Goal: Task Accomplishment & Management: Use online tool/utility

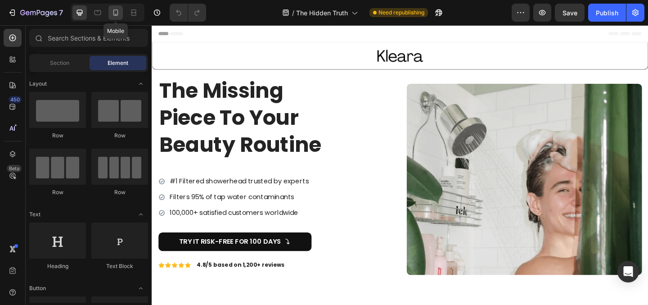
click at [116, 15] on icon at bounding box center [115, 12] width 9 height 9
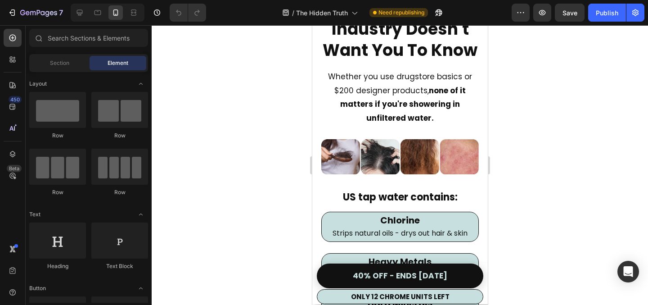
scroll to position [909, 0]
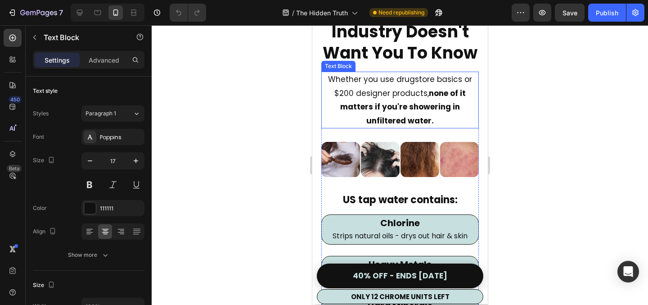
click at [438, 117] on p "Whether you use drugstore basics or $200 designer products, none of it matters …" at bounding box center [400, 99] width 156 height 55
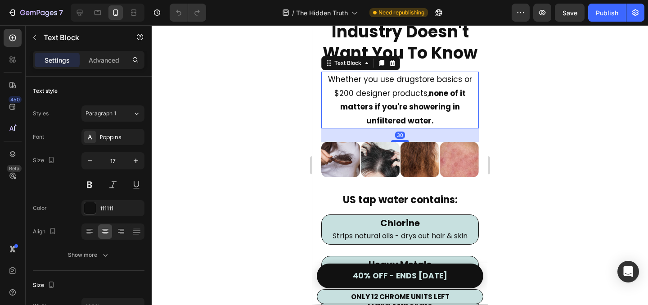
click at [438, 120] on p "Whether you use drugstore basics or $200 designer products, none of it matters …" at bounding box center [400, 99] width 156 height 55
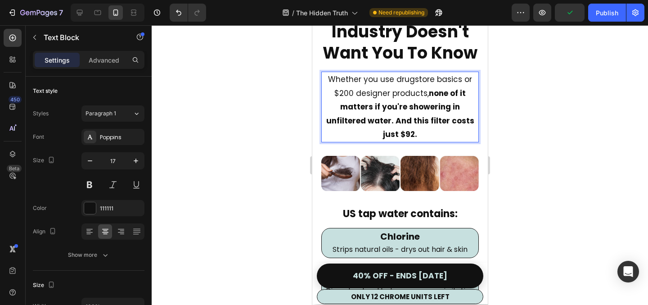
click at [435, 120] on strong "none of it matters if you're showering in unfiltered water. And this filter cos…" at bounding box center [400, 114] width 148 height 52
click at [442, 130] on p "Whether you use drugstore basics or $200 designer products, none of it matters …" at bounding box center [400, 106] width 156 height 69
click at [393, 123] on strong "none of it matters if you're showering in unfiltered water. And this fix costs …" at bounding box center [399, 114] width 139 height 52
click at [565, 138] on div at bounding box center [400, 164] width 496 height 279
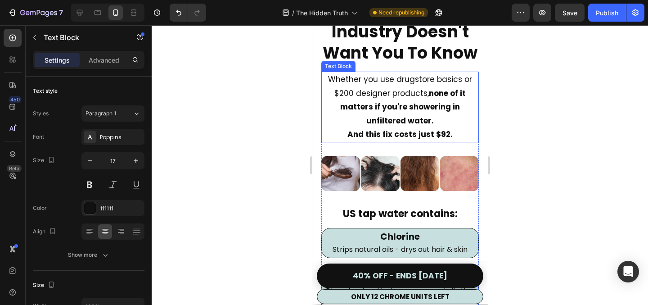
click at [354, 135] on strong "And this fix costs just $92." at bounding box center [399, 134] width 105 height 11
click at [353, 134] on strong "And this fix costs just $92." at bounding box center [399, 134] width 105 height 11
click at [344, 137] on p "And this fix costs just $92." at bounding box center [400, 134] width 156 height 14
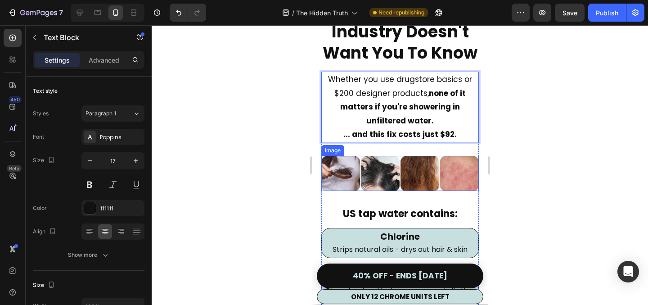
click at [436, 161] on img at bounding box center [399, 173] width 157 height 35
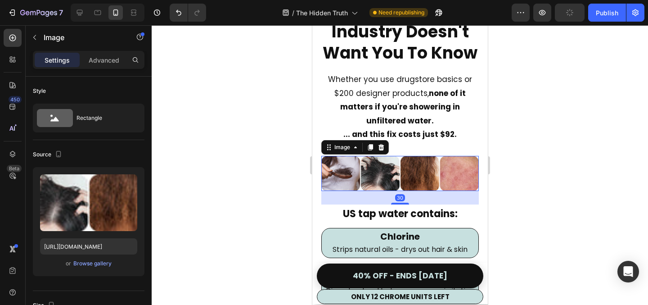
click at [546, 163] on div at bounding box center [400, 164] width 496 height 279
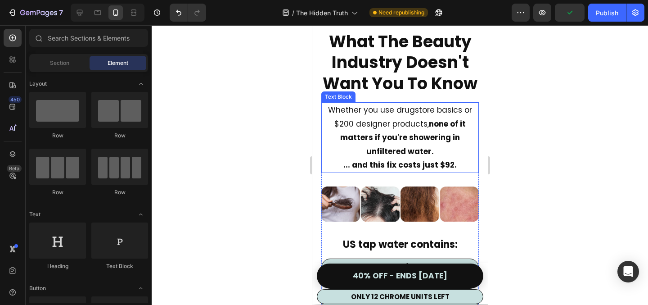
scroll to position [871, 0]
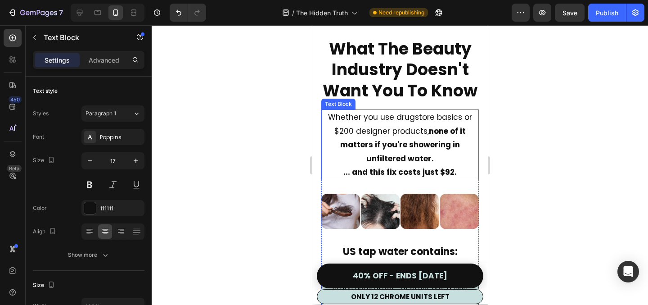
click at [459, 162] on p "Whether you use drugstore basics or $200 designer products, none of it matters …" at bounding box center [400, 137] width 156 height 55
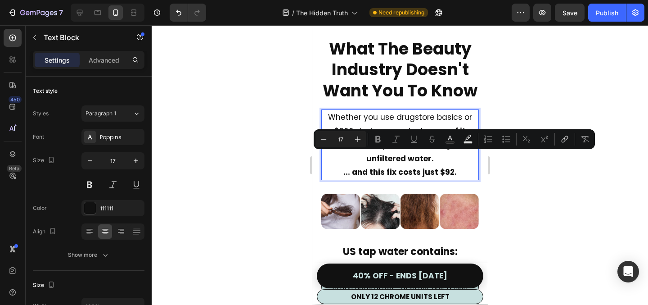
click at [459, 162] on p "Whether you use drugstore basics or $200 designer products, none of it matters …" at bounding box center [400, 137] width 156 height 55
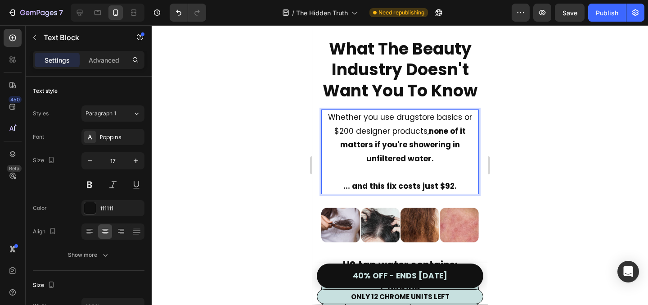
click at [560, 168] on div at bounding box center [400, 164] width 496 height 279
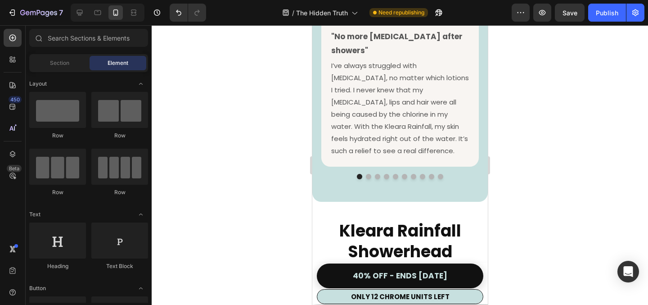
scroll to position [4581, 0]
click at [367, 179] on button "Dot" at bounding box center [367, 175] width 5 height 5
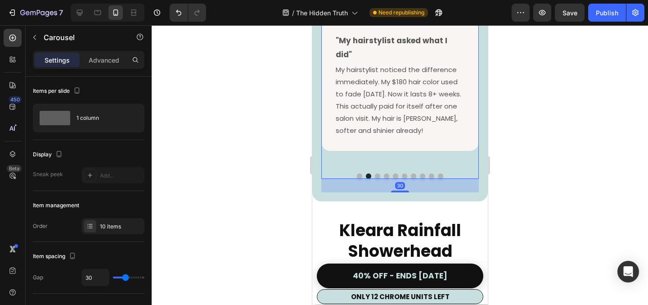
click at [376, 179] on button "Dot" at bounding box center [376, 175] width 5 height 5
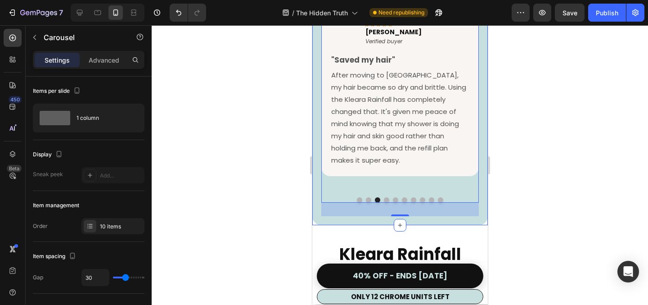
scroll to position [4553, 0]
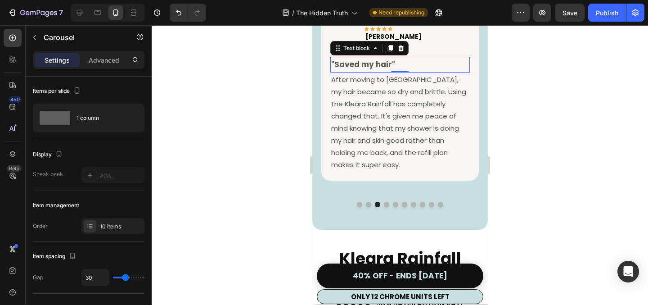
click at [417, 72] on p ""Saved my hair"" at bounding box center [400, 65] width 138 height 14
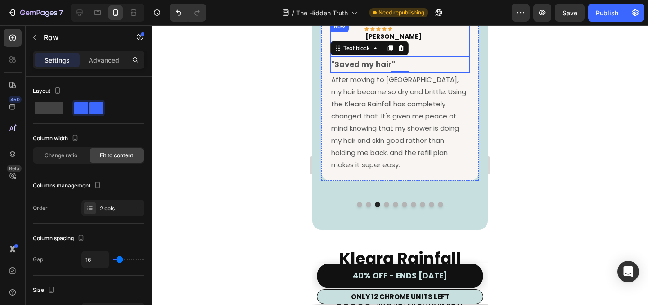
click at [446, 57] on div "Image Icon Icon Icon Icon Icon Row [PERSON_NAME] Read Text block Verified buyer…" at bounding box center [399, 39] width 139 height 36
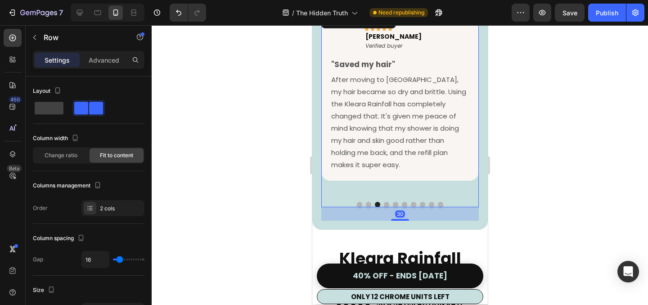
click at [477, 59] on div "Image Icon Icon Icon Icon Icon Row [PERSON_NAME] Read Text block Verified buyer…" at bounding box center [399, 103] width 157 height 182
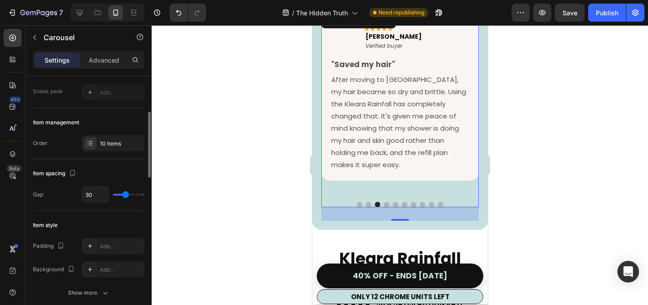
scroll to position [94, 0]
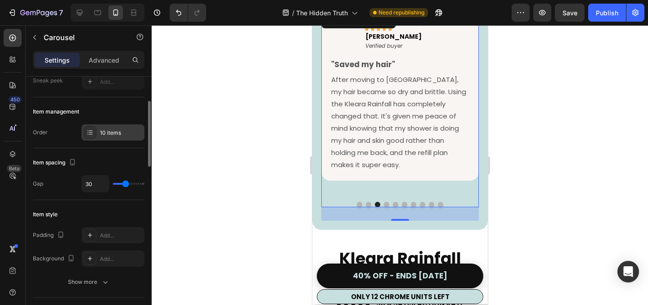
click at [92, 129] on icon at bounding box center [89, 132] width 7 height 7
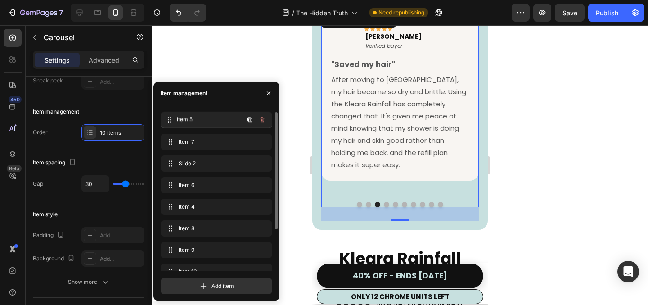
drag, startPoint x: 211, startPoint y: 164, endPoint x: 211, endPoint y: 121, distance: 43.6
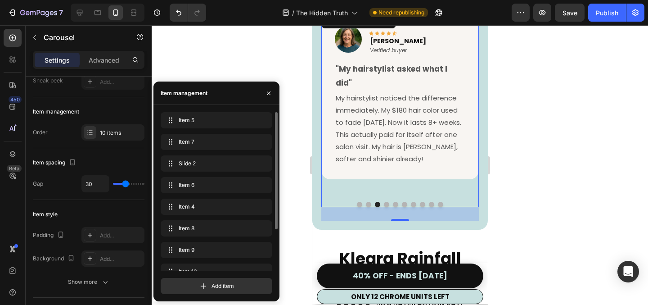
click at [359, 207] on button "Dot" at bounding box center [358, 204] width 5 height 5
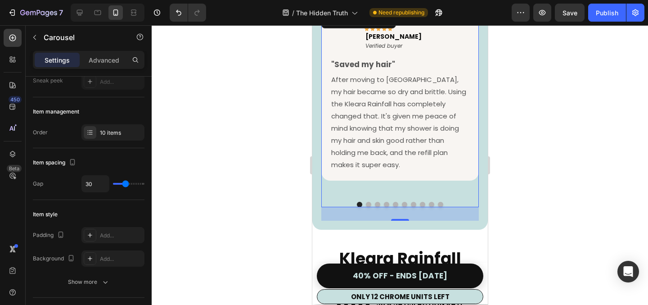
click at [368, 207] on button "Dot" at bounding box center [367, 204] width 5 height 5
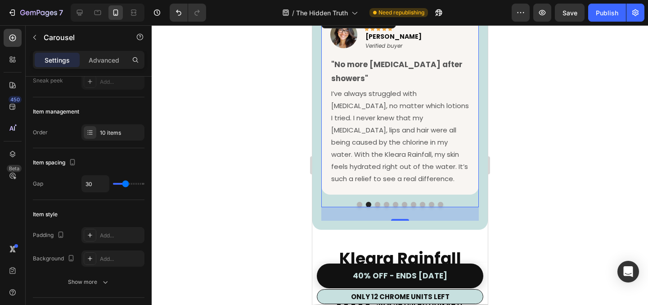
click at [378, 207] on button "Dot" at bounding box center [376, 204] width 5 height 5
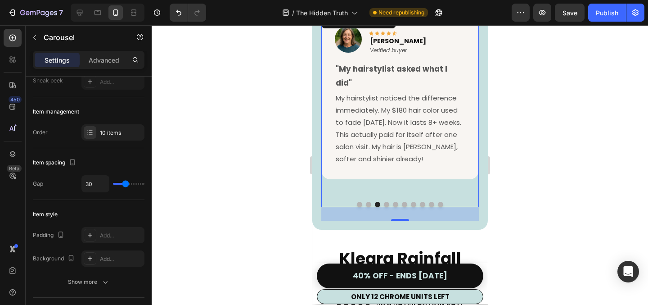
click at [388, 207] on button "Dot" at bounding box center [385, 204] width 5 height 5
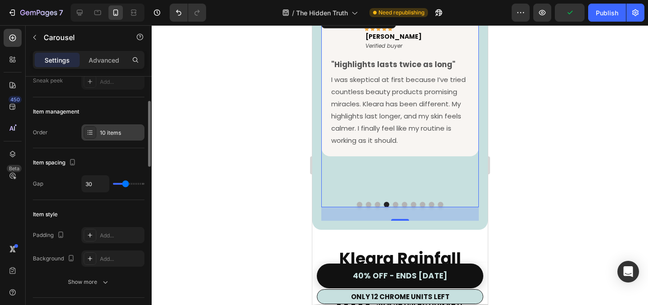
click at [112, 136] on div "10 items" at bounding box center [121, 133] width 42 height 8
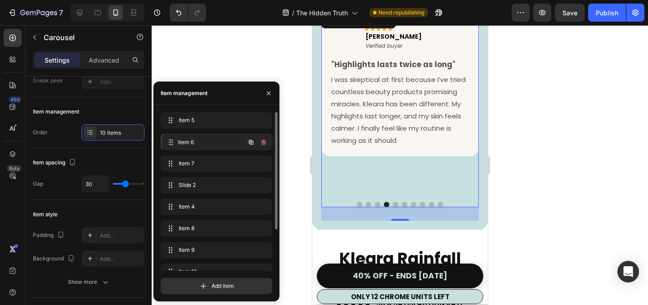
drag, startPoint x: 198, startPoint y: 184, endPoint x: 200, endPoint y: 140, distance: 44.1
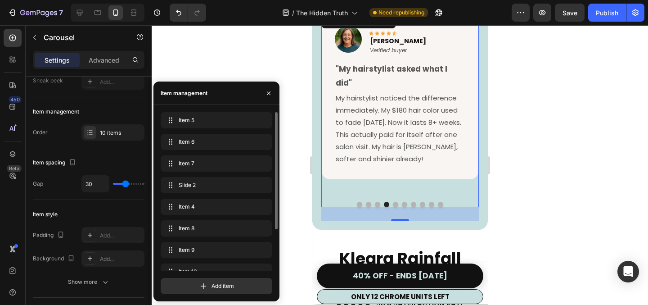
click at [396, 207] on button "Dot" at bounding box center [394, 204] width 5 height 5
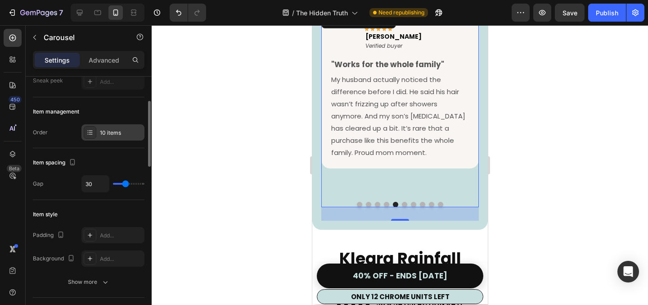
click at [101, 132] on div "10 items" at bounding box center [121, 133] width 42 height 8
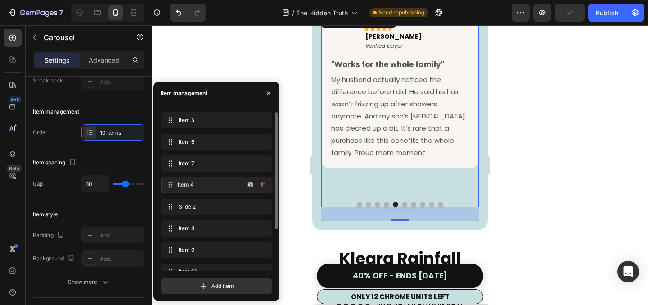
drag, startPoint x: 198, startPoint y: 202, endPoint x: 199, endPoint y: 179, distance: 22.1
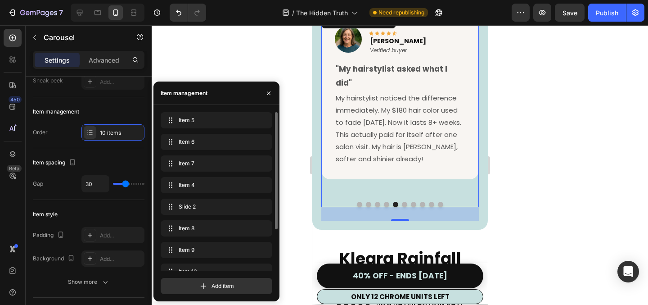
click at [376, 207] on button "Dot" at bounding box center [376, 204] width 5 height 5
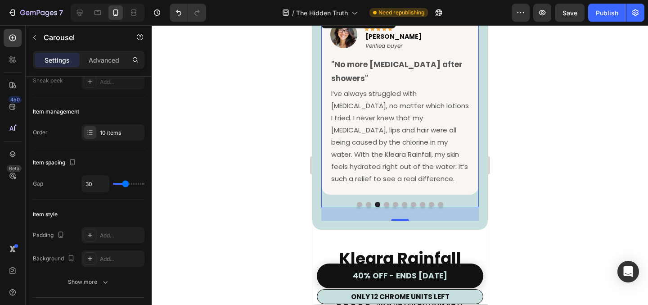
click at [383, 207] on button "Dot" at bounding box center [385, 204] width 5 height 5
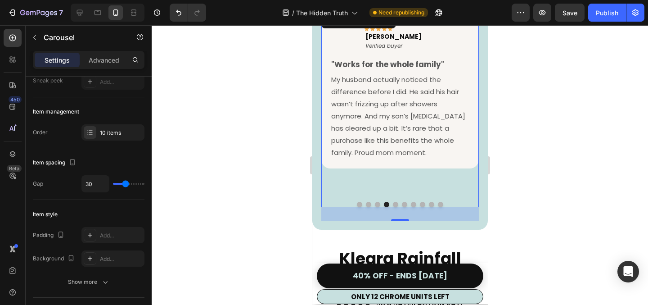
click at [396, 207] on button "Dot" at bounding box center [394, 204] width 5 height 5
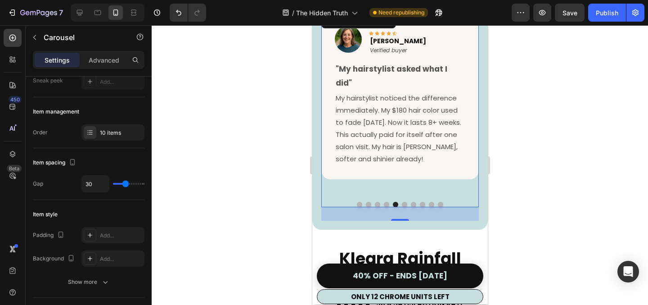
click at [405, 207] on button "Dot" at bounding box center [403, 204] width 5 height 5
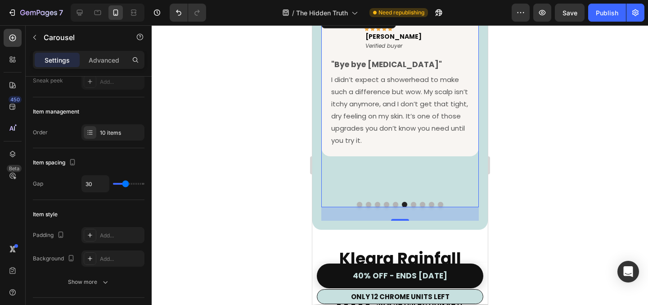
click at [411, 207] on button "Dot" at bounding box center [412, 204] width 5 height 5
click at [422, 207] on button "Dot" at bounding box center [421, 204] width 5 height 5
click at [431, 207] on button "Dot" at bounding box center [430, 204] width 5 height 5
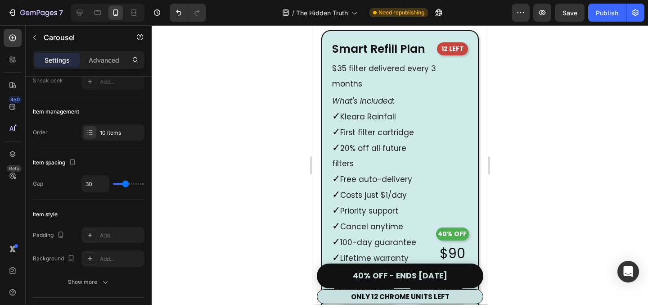
scroll to position [5242, 0]
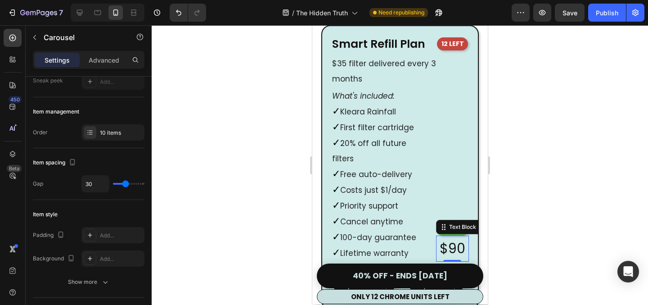
click at [461, 236] on p "$90" at bounding box center [452, 248] width 26 height 24
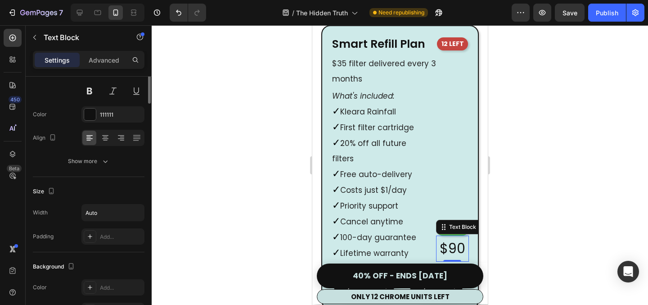
scroll to position [0, 0]
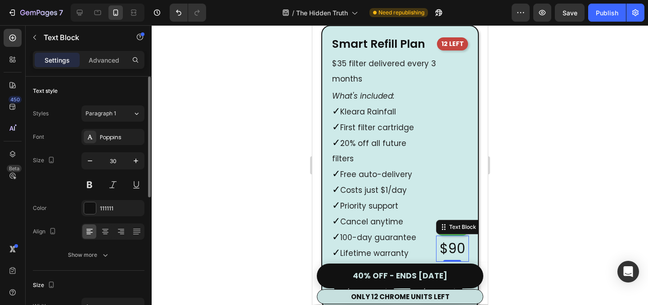
click at [461, 236] on p "$90" at bounding box center [452, 248] width 26 height 24
click at [552, 160] on div at bounding box center [400, 164] width 496 height 279
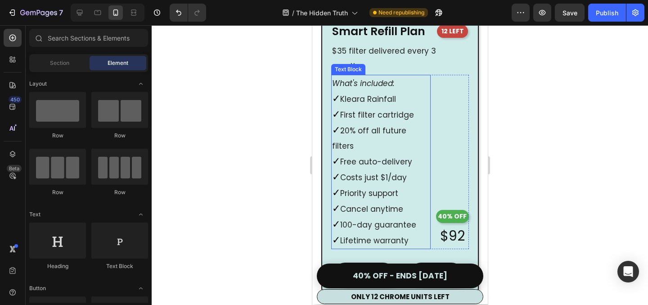
scroll to position [5260, 0]
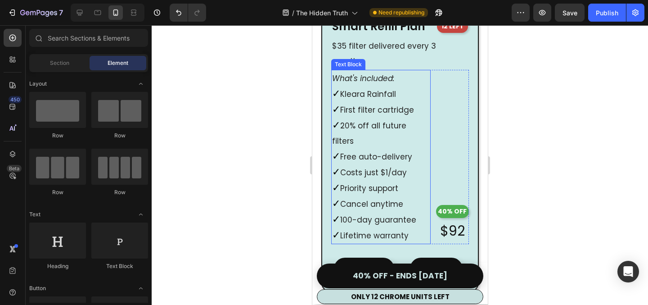
click at [363, 196] on p "✓ Cancel anytime" at bounding box center [381, 204] width 98 height 16
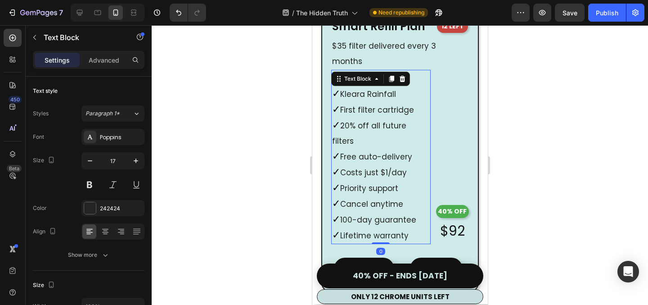
click at [363, 196] on p "✓ Cancel anytime" at bounding box center [381, 204] width 98 height 16
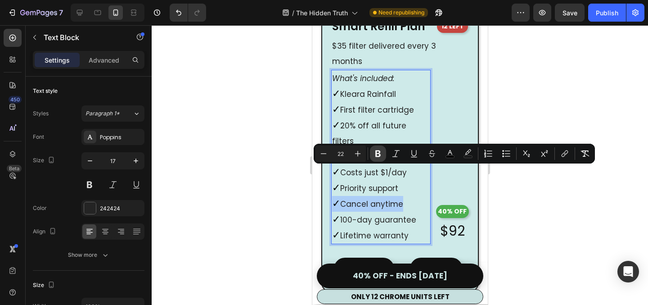
click at [377, 152] on icon "Editor contextual toolbar" at bounding box center [377, 153] width 9 height 9
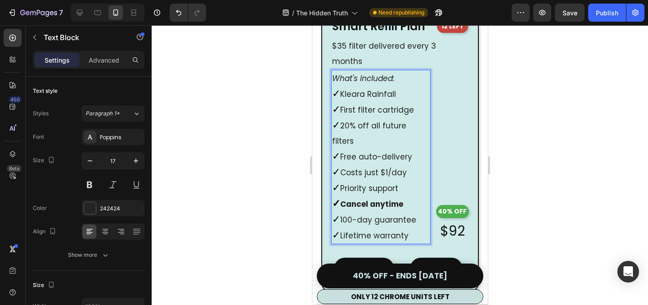
click at [236, 188] on div at bounding box center [400, 164] width 496 height 279
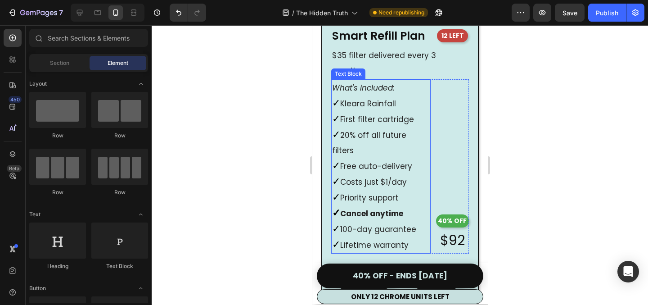
scroll to position [5248, 0]
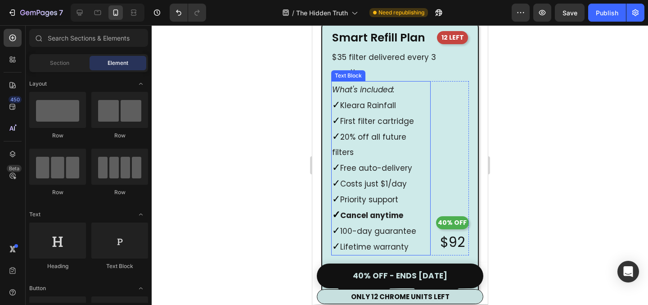
click at [354, 210] on strong "Cancel anytime" at bounding box center [371, 215] width 63 height 11
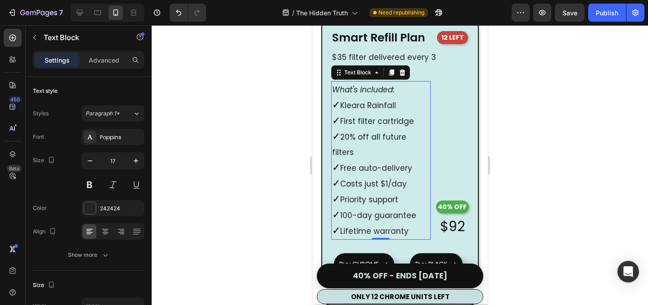
click at [419, 223] on p "✓ Lifetime warranty" at bounding box center [381, 231] width 98 height 16
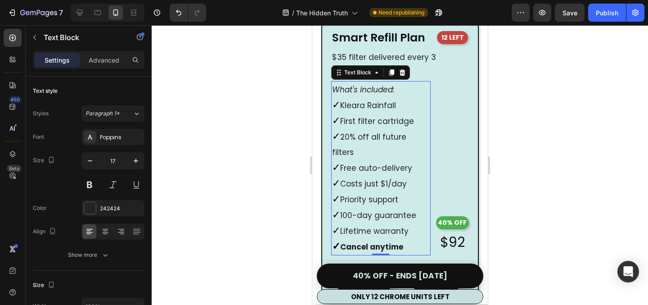
click at [562, 184] on div at bounding box center [400, 164] width 496 height 279
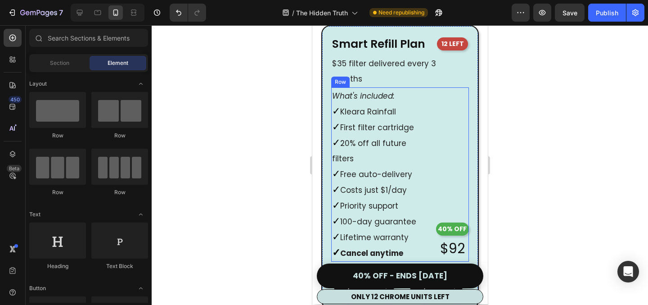
scroll to position [5238, 0]
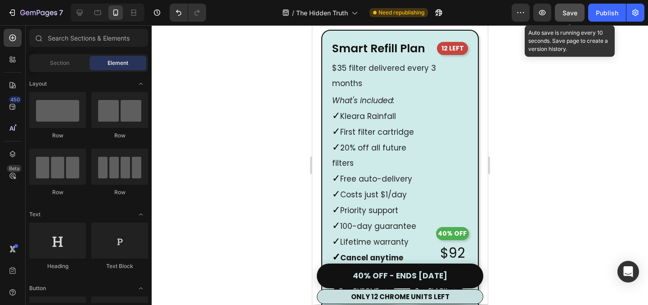
click at [569, 12] on span "Save" at bounding box center [569, 13] width 15 height 8
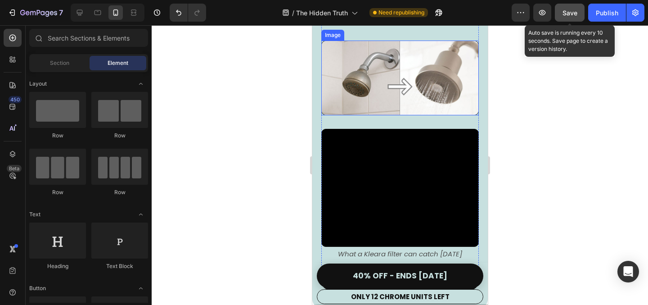
scroll to position [1843, 0]
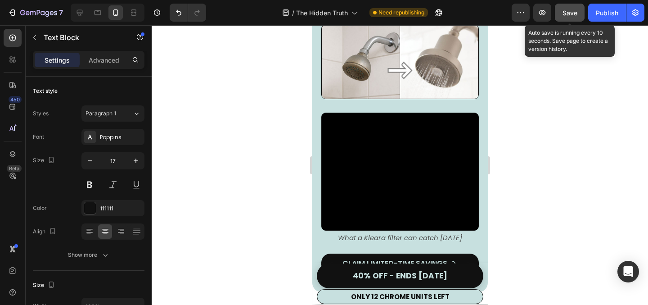
scroll to position [1886, 0]
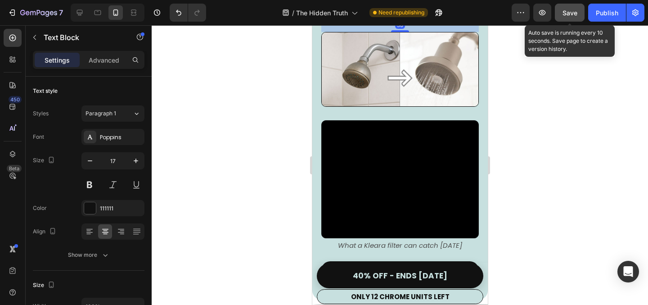
scroll to position [1960, 0]
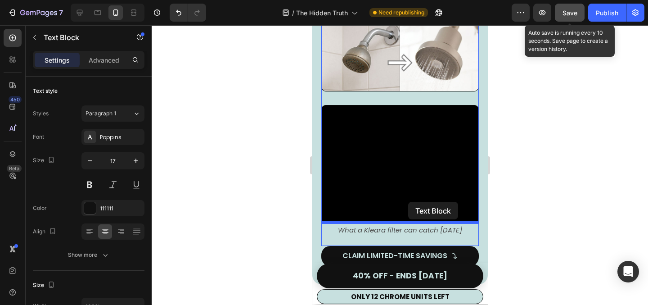
drag, startPoint x: 410, startPoint y: 94, endPoint x: 408, endPoint y: 202, distance: 107.1
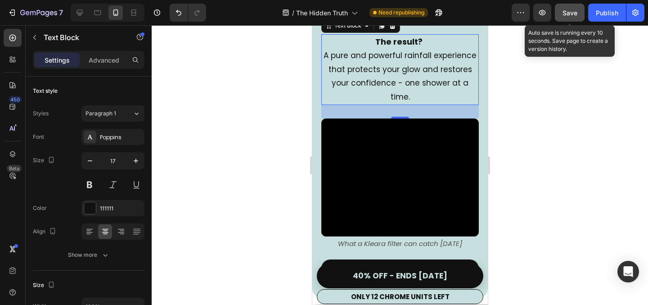
click at [393, 47] on strong "The result?" at bounding box center [398, 41] width 47 height 11
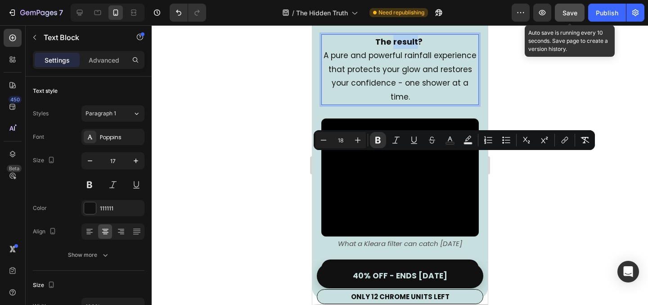
click at [393, 47] on strong "The result?" at bounding box center [398, 41] width 47 height 11
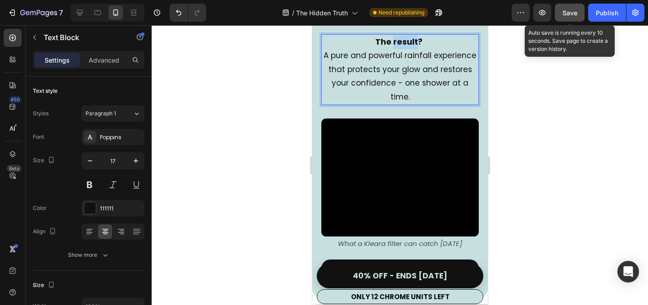
click at [393, 47] on strong "The result?" at bounding box center [398, 41] width 47 height 11
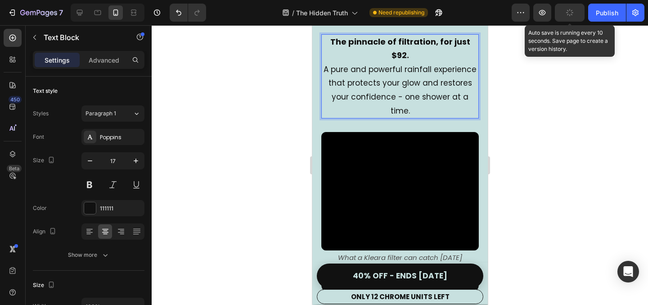
click at [412, 117] on p "A pure and powerful rainfall experience that protects your glow and restores yo…" at bounding box center [400, 90] width 156 height 55
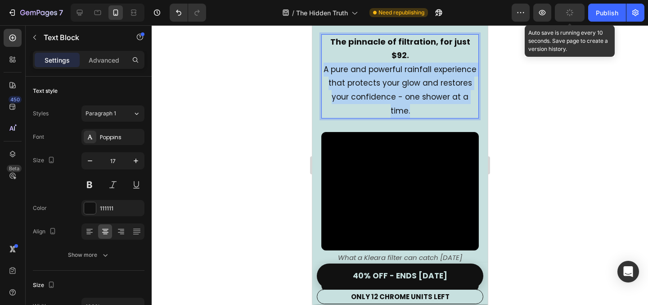
click at [412, 117] on p "A pure and powerful rainfall experience that protects your glow and restores yo…" at bounding box center [400, 90] width 156 height 55
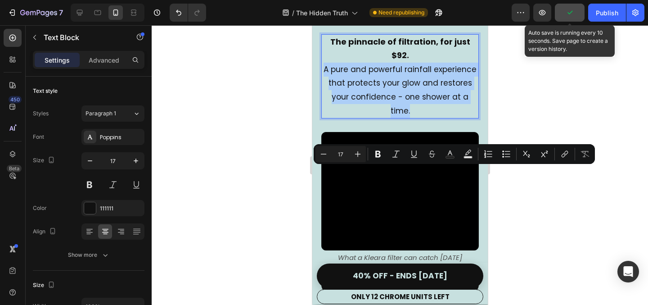
click at [556, 208] on div at bounding box center [400, 164] width 496 height 279
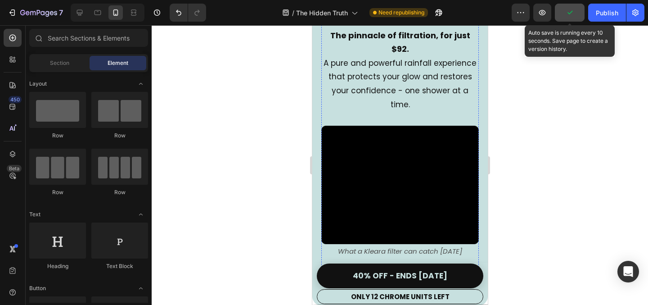
scroll to position [1979, 0]
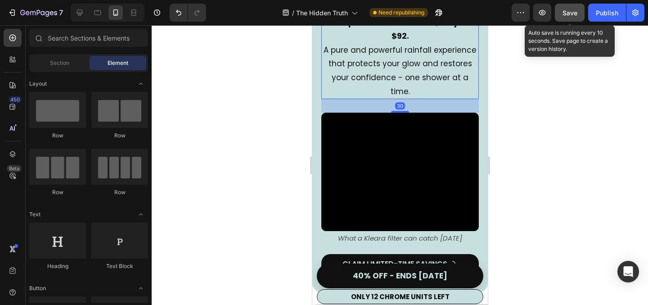
click at [413, 98] on p "A pure and powerful rainfall experience that protects your glow and restores yo…" at bounding box center [400, 70] width 156 height 55
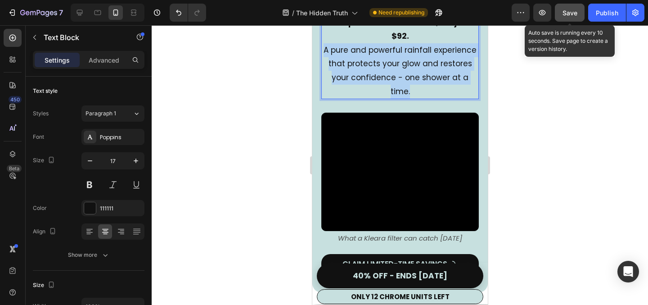
click at [413, 98] on p "A pure and powerful rainfall experience that protects your glow and restores yo…" at bounding box center [400, 70] width 156 height 55
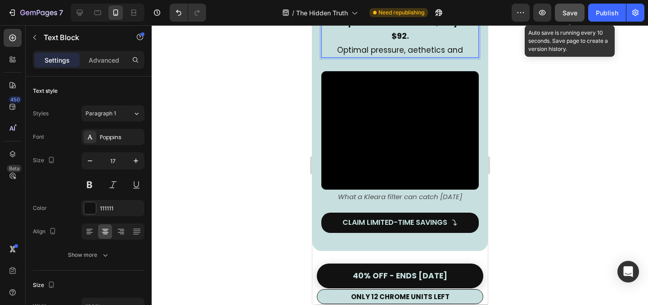
click at [371, 57] on p "Optimal pressure, aethetics and" at bounding box center [400, 50] width 156 height 14
click at [466, 57] on p "Optimal pressure, aethetics and" at bounding box center [400, 50] width 156 height 14
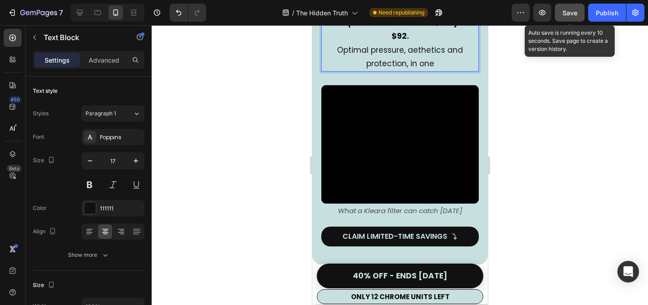
click at [450, 42] on strong "The pinnacle of filtration, for just $92." at bounding box center [400, 29] width 140 height 25
click at [434, 71] on p "Optimal pressure, aethetics and protection, in one" at bounding box center [400, 56] width 156 height 27
click at [549, 215] on div at bounding box center [400, 164] width 496 height 279
click at [391, 71] on p "Optimal pressure, aesthetics and protection, in one upgrade." at bounding box center [400, 56] width 156 height 27
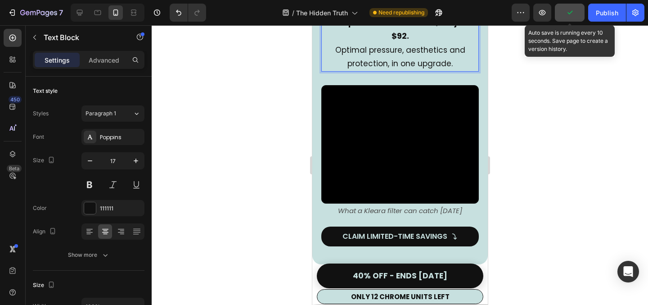
click at [390, 71] on p "Optimal pressure, aesthetics and protection, in one upgrade." at bounding box center [400, 56] width 156 height 27
click at [549, 183] on div at bounding box center [400, 164] width 496 height 279
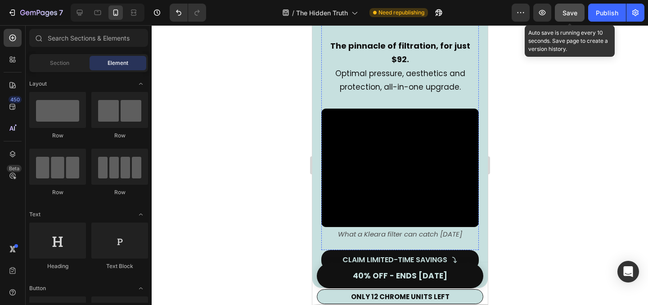
scroll to position [1957, 0]
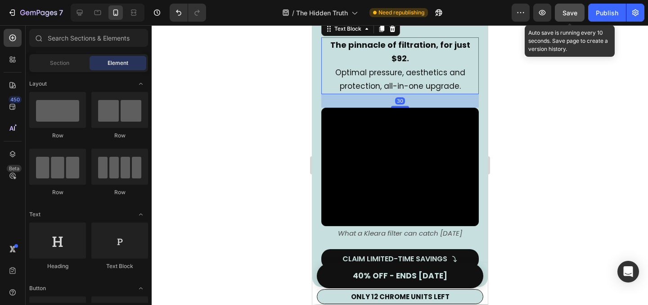
click at [397, 93] on p "Optimal pressure, aesthetics and protection, all-in-one upgrade." at bounding box center [400, 79] width 156 height 27
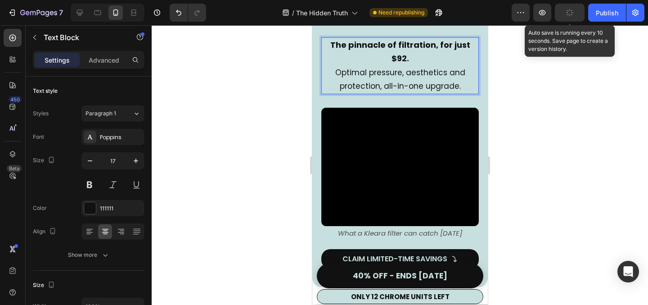
click at [410, 93] on p "Optimal pressure, aesthetics and protection, all-in-one upgrade." at bounding box center [400, 79] width 156 height 27
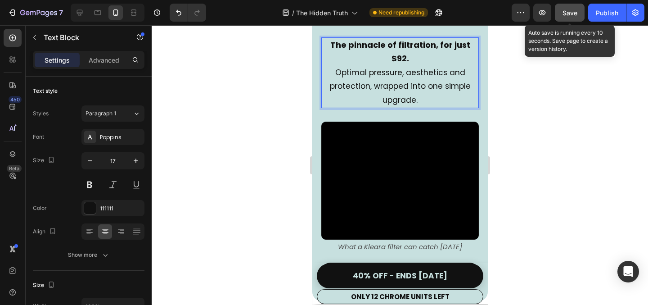
click at [583, 191] on div at bounding box center [400, 164] width 496 height 279
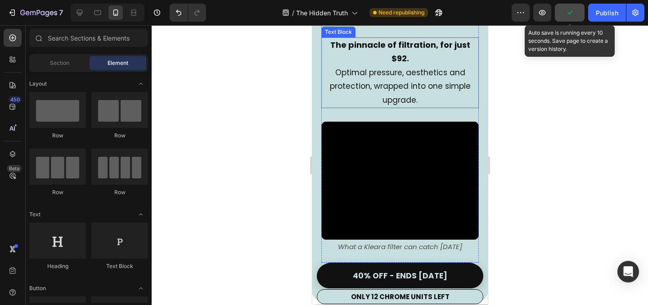
click at [431, 107] on p "Optimal pressure, aesthetics and protection, wrapped into one simple upgrade." at bounding box center [400, 86] width 156 height 41
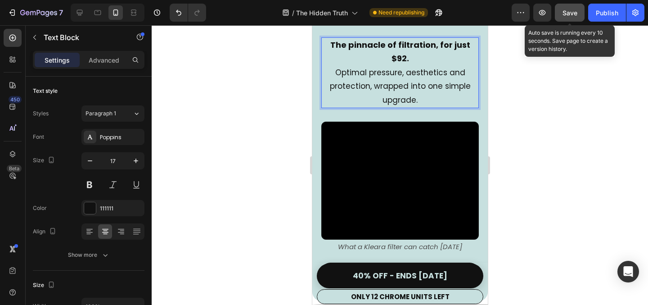
click at [431, 107] on p "Optimal pressure, aesthetics and protection, wrapped into one simple upgrade." at bounding box center [400, 86] width 156 height 41
click at [569, 184] on div at bounding box center [400, 164] width 496 height 279
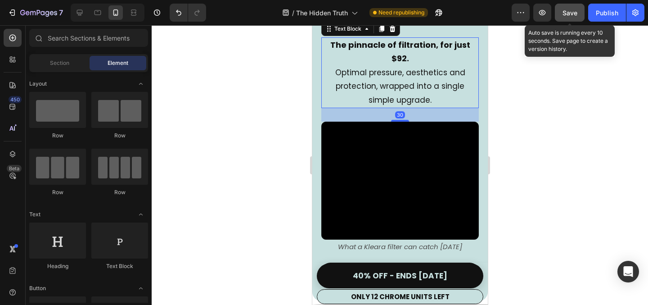
click at [433, 107] on p "Optimal pressure, aesthetics and protection, wrapped into a single simple upgra…" at bounding box center [400, 86] width 156 height 41
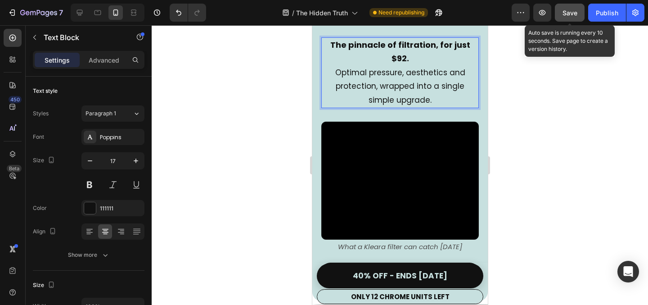
click at [433, 107] on p "Optimal pressure, aesthetics and protection, wrapped into a single simple upgra…" at bounding box center [400, 86] width 156 height 41
click at [514, 211] on div at bounding box center [400, 164] width 496 height 279
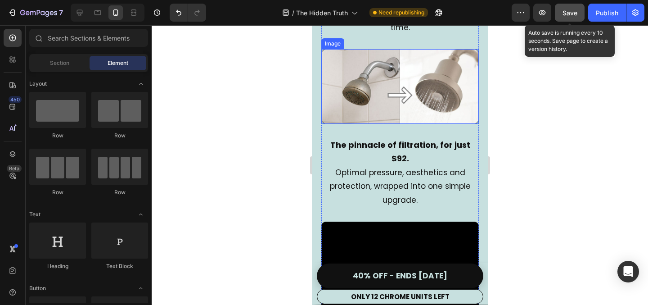
scroll to position [1950, 0]
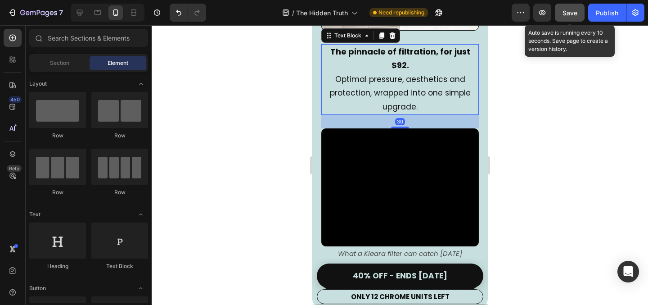
click at [462, 71] on strong "The pinnacle of filtration, for just $92." at bounding box center [400, 58] width 140 height 25
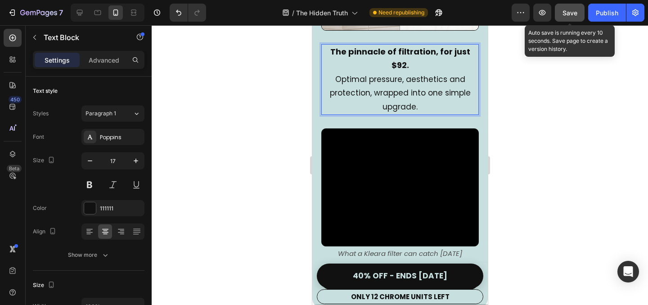
click at [463, 71] on strong "The pinnacle of filtration, for just $92." at bounding box center [400, 58] width 140 height 25
click at [564, 209] on div at bounding box center [400, 164] width 496 height 279
click at [402, 71] on strong "The pinnacle of filtration, for a fraction of the cost." at bounding box center [400, 58] width 130 height 25
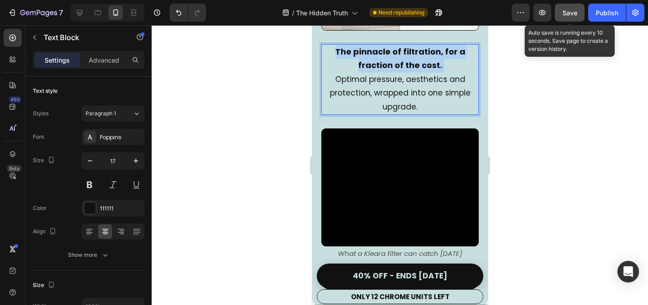
click at [401, 71] on strong "The pinnacle of filtration, for a fraction of the cost." at bounding box center [400, 58] width 130 height 25
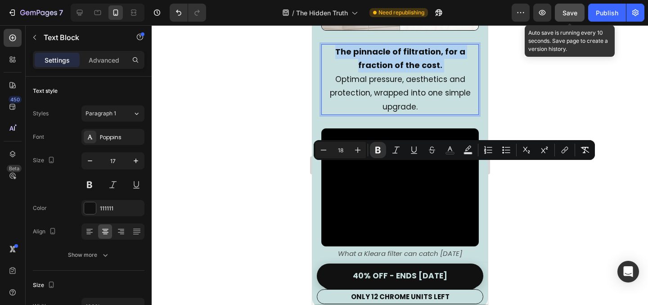
click at [401, 71] on strong "The pinnacle of filtration, for a fraction of the cost." at bounding box center [400, 58] width 130 height 25
click at [404, 71] on strong "The pinnacle of filtration, for a fraction of the cost." at bounding box center [400, 58] width 130 height 25
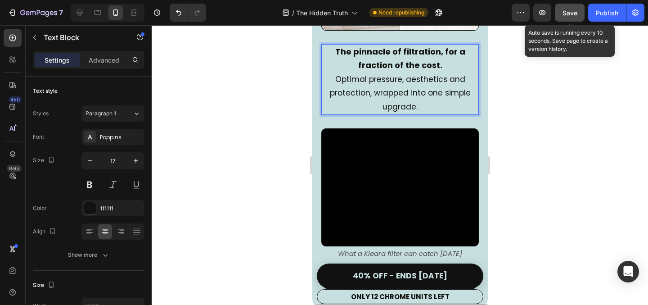
click at [401, 71] on strong "The pinnacle of filtration, for a fraction of the cost." at bounding box center [400, 58] width 130 height 25
click at [569, 157] on div at bounding box center [400, 164] width 496 height 279
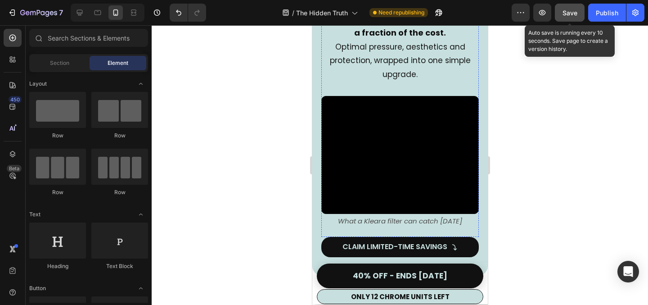
scroll to position [1983, 0]
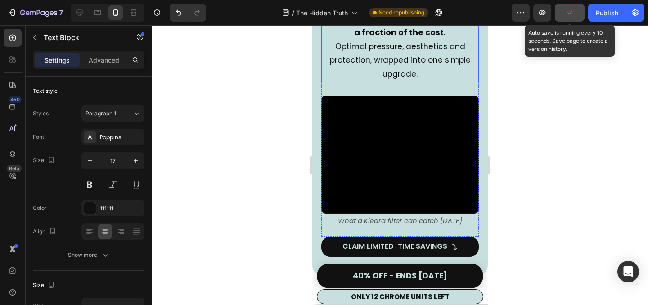
click at [368, 81] on p "Optimal pressure, aesthetics and protection, wrapped into one simple upgrade." at bounding box center [400, 60] width 156 height 41
click at [369, 81] on p "Optimal pressure, aesthetics and protection, wrapped into one simple upgrade." at bounding box center [400, 60] width 156 height 41
click at [531, 157] on div at bounding box center [400, 164] width 496 height 279
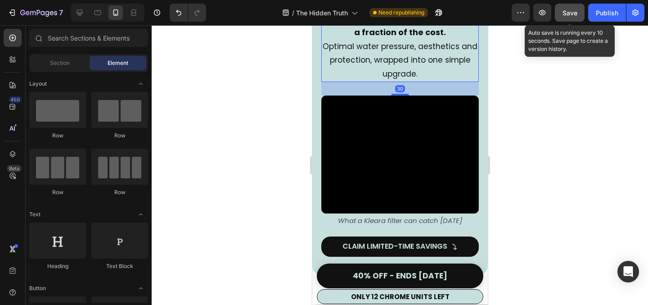
click at [392, 81] on p "Optimal water pressure, aesthetics and protection, wrapped into one simple upgr…" at bounding box center [400, 60] width 156 height 41
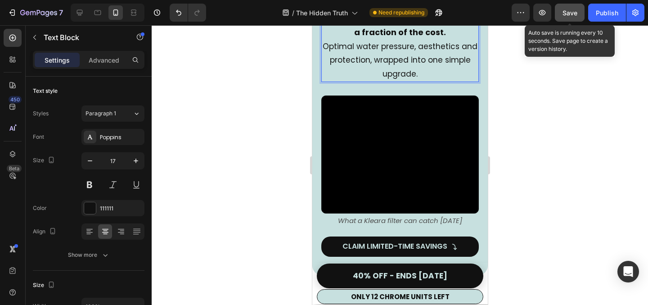
click at [373, 81] on p "Optimal water pressure, aesthetics and protection, wrapped into one simple upgr…" at bounding box center [400, 60] width 156 height 41
click at [493, 188] on div at bounding box center [400, 164] width 496 height 279
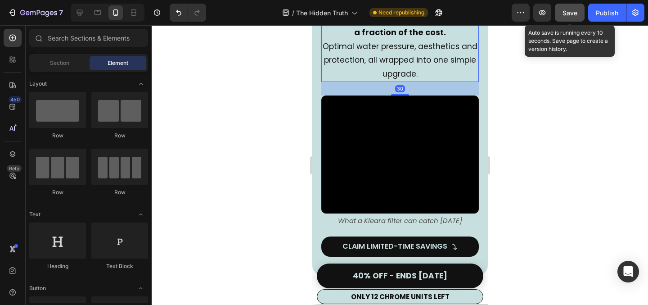
click at [456, 81] on p "Optimal water pressure, aesthetics and protection, all wrapped into one simple …" at bounding box center [400, 60] width 156 height 41
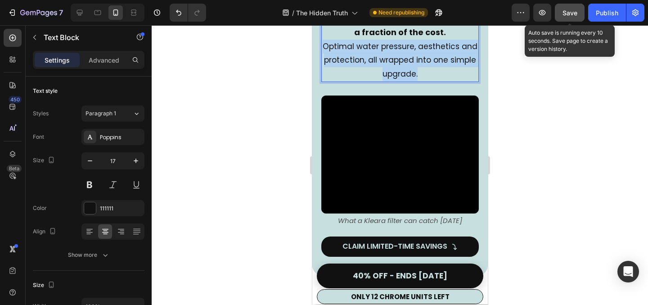
click at [456, 81] on p "Optimal water pressure, aesthetics and protection, all wrapped into one simple …" at bounding box center [400, 60] width 156 height 41
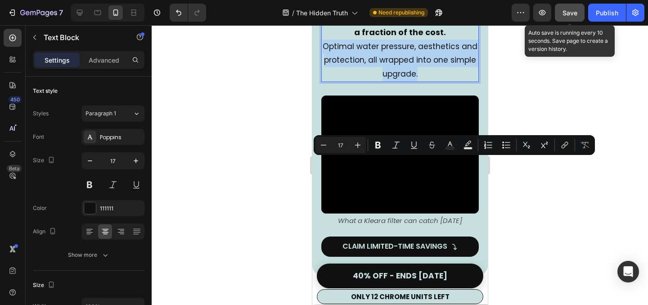
click at [456, 81] on p "Optimal water pressure, aesthetics and protection, all wrapped into one simple …" at bounding box center [400, 60] width 156 height 41
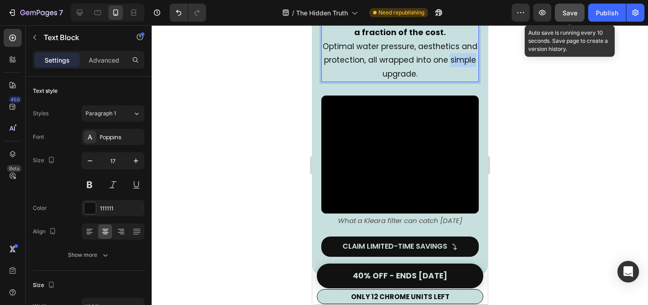
click at [456, 81] on p "Optimal water pressure, aesthetics and protection, all wrapped into one simple …" at bounding box center [400, 60] width 156 height 41
click at [382, 81] on p "Optimal water pressure, aesthetics and protection, all wrapped into one upgrade." at bounding box center [400, 60] width 156 height 41
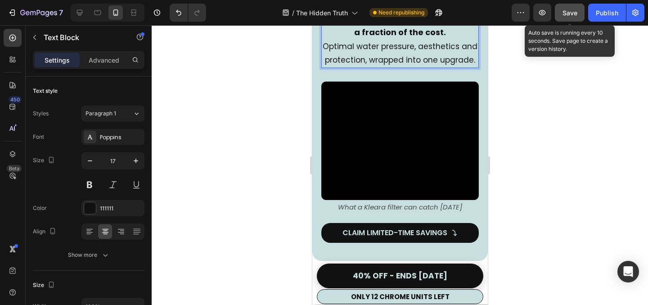
click at [548, 160] on div at bounding box center [400, 164] width 496 height 279
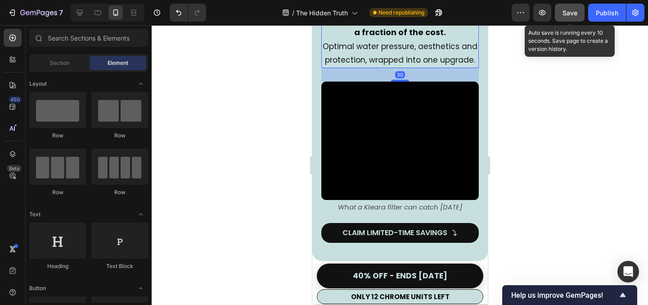
click at [415, 67] on p "Optimal water pressure, aesthetics and protection, wrapped into one upgrade." at bounding box center [400, 53] width 156 height 27
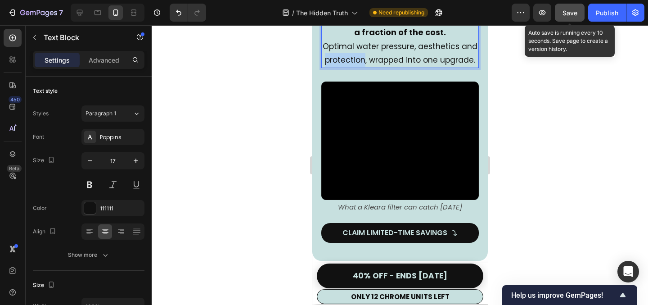
click at [344, 67] on p "Optimal water pressure, aesthetics and protection, wrapped into one upgrade." at bounding box center [400, 53] width 156 height 27
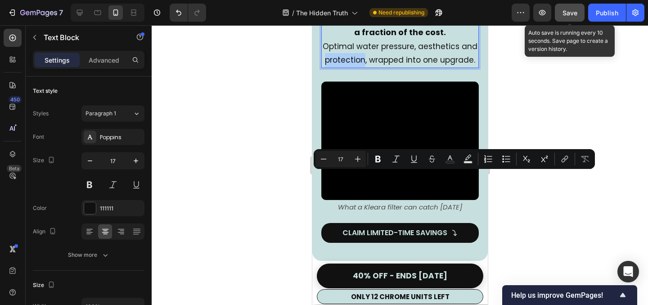
drag, startPoint x: 547, startPoint y: 161, endPoint x: 520, endPoint y: 226, distance: 70.7
click at [520, 0] on body "7 / The Hidden Truth Need republishing Preview Save Auto save is running every …" at bounding box center [324, 0] width 648 height 0
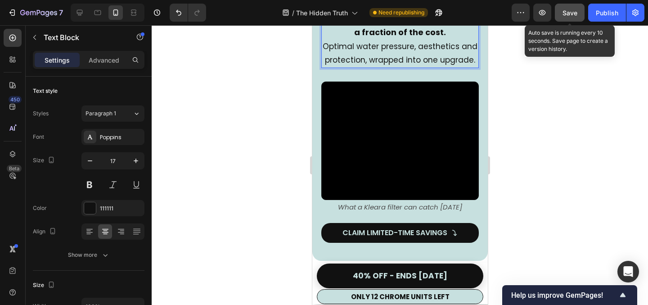
click at [384, 67] on p "Optimal water pressure, aesthetics and protection, wrapped into one upgrade." at bounding box center [400, 53] width 156 height 27
click at [361, 67] on p "Optimal water pressure, aesthetics and protection, wrapped into one upgrade." at bounding box center [400, 53] width 156 height 27
click at [358, 67] on p "Optimal water pressure, aesthetics and protection, wrapped into one upgrade." at bounding box center [400, 53] width 156 height 27
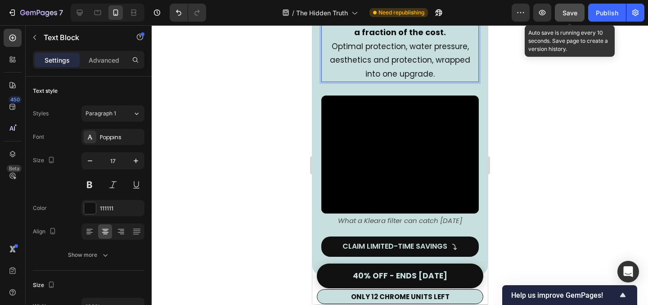
click at [369, 81] on p "Optimal protection, water pressure, aesthetics and protection, wrapped into one…" at bounding box center [400, 60] width 156 height 41
click at [403, 81] on p "Optimal purity, water pressure, aesthetics and protection, wrapped into one upg…" at bounding box center [400, 60] width 156 height 41
click at [404, 81] on p "Optimal purity, water pressure, aesthetics and protection, wrapped into one upg…" at bounding box center [400, 60] width 156 height 41
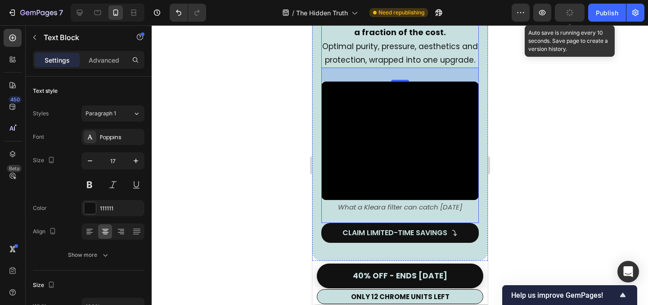
click at [559, 193] on div at bounding box center [400, 164] width 496 height 279
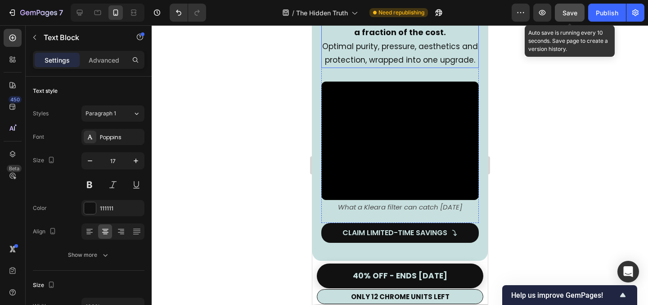
click at [419, 67] on p "Optimal purity, pressure, aesthetics and protection, wrapped into one upgrade." at bounding box center [400, 53] width 156 height 27
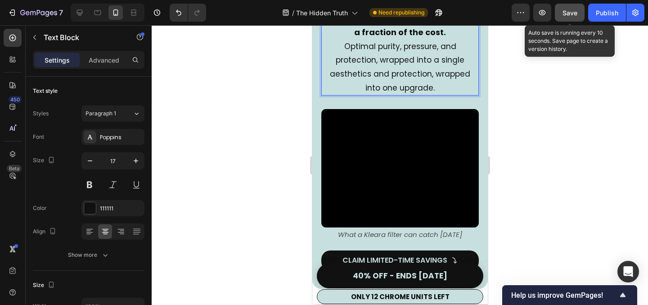
click at [451, 94] on p "Optimal purity, pressure, and protection, wrapped into a single aesthetics and …" at bounding box center [400, 67] width 156 height 55
drag, startPoint x: 436, startPoint y: 192, endPoint x: 308, endPoint y: 192, distance: 127.7
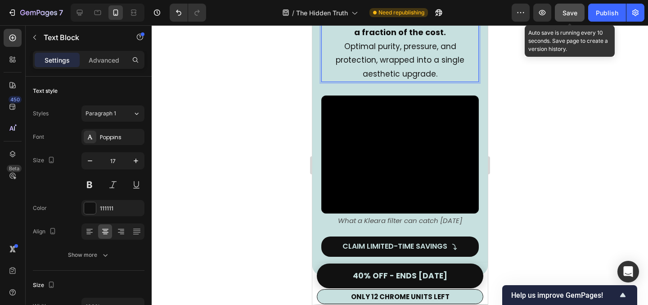
click at [599, 184] on div at bounding box center [400, 164] width 496 height 279
click at [423, 81] on p "Optimal purity, pressure, and protection, wrapped into a single aesthetic upgra…" at bounding box center [400, 60] width 156 height 41
click at [412, 81] on p "Optimal purity, pressure, and protection, wrapped into a single aesthetic upgra…" at bounding box center [400, 60] width 156 height 41
click at [573, 168] on div at bounding box center [400, 164] width 496 height 279
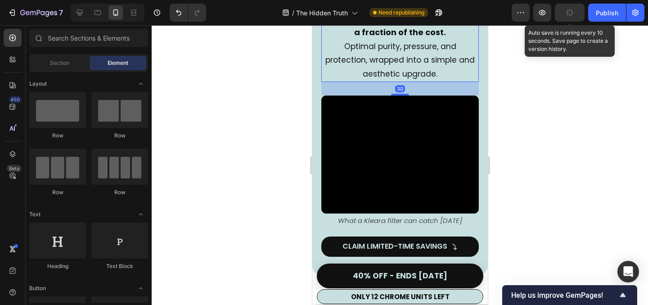
click at [348, 81] on p "Optimal purity, pressure, and protection, wrapped into a simple and aesthetic u…" at bounding box center [400, 60] width 156 height 41
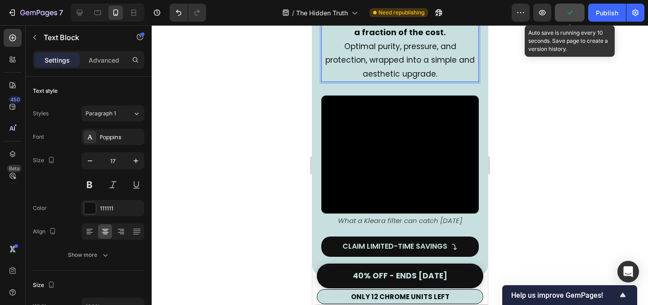
click at [328, 81] on p "Optimal purity, pressure, and protection, wrapped into a simple and aesthetic u…" at bounding box center [400, 60] width 156 height 41
click at [576, 185] on div at bounding box center [400, 164] width 496 height 279
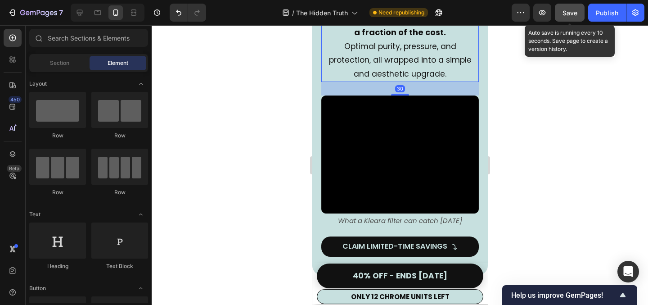
click at [453, 81] on p "Optimal purity, pressure, and protection, all wrapped into a simple and aesthet…" at bounding box center [400, 60] width 156 height 41
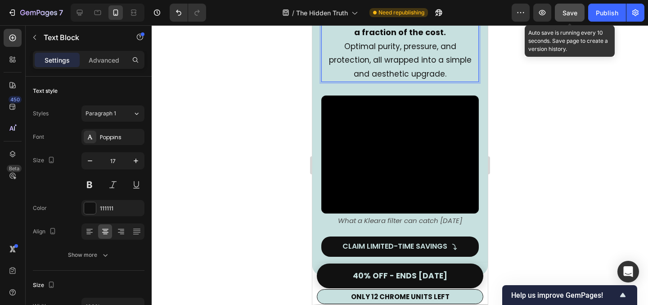
click at [438, 81] on p "Optimal purity, pressure, and protection, all wrapped into a simple and aesthet…" at bounding box center [400, 60] width 156 height 41
click at [531, 162] on div at bounding box center [400, 164] width 496 height 279
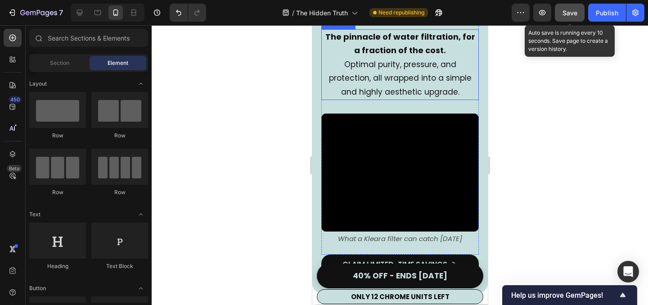
scroll to position [1963, 0]
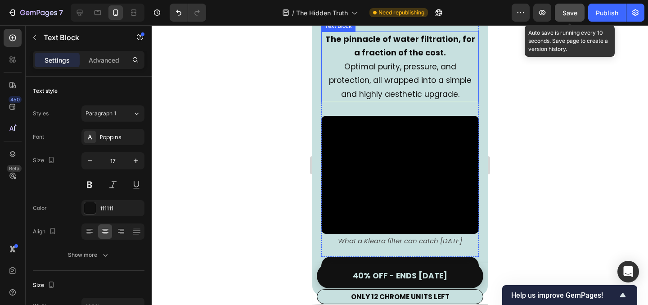
click at [436, 101] on p "Optimal purity, pressure, and protection, all wrapped into a simple and highly …" at bounding box center [400, 80] width 156 height 41
click at [547, 219] on div at bounding box center [400, 164] width 496 height 279
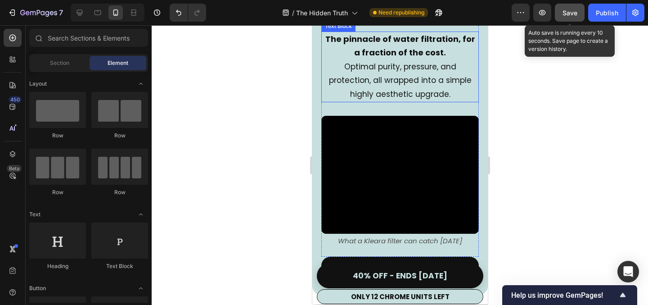
click at [380, 101] on p "Optimal purity, pressure, and protection, all wrapped into a simple highly aest…" at bounding box center [400, 80] width 156 height 41
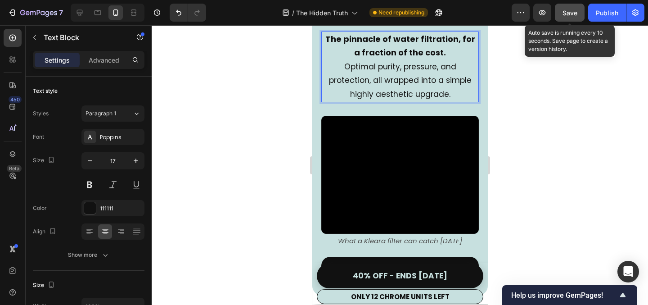
click at [380, 101] on p "Optimal purity, pressure, and protection, all wrapped into a simple highly aest…" at bounding box center [400, 80] width 156 height 41
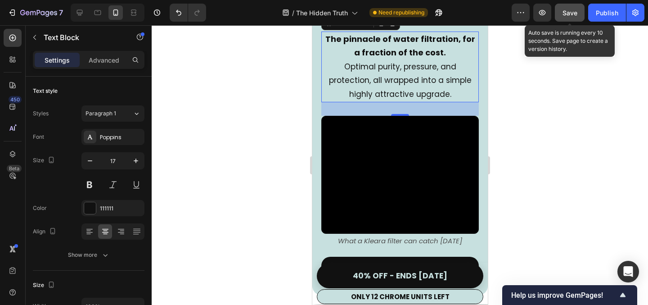
click at [603, 175] on div at bounding box center [400, 164] width 496 height 279
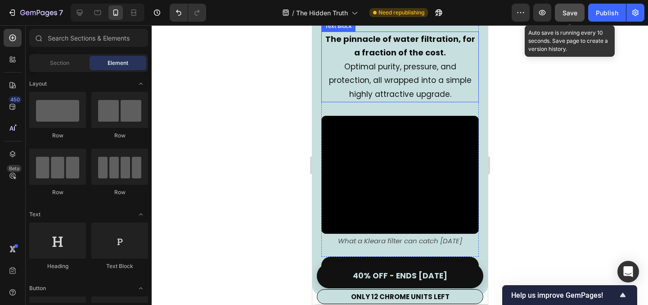
click at [441, 101] on p "Optimal purity, pressure, and protection, all wrapped into a simple highly attr…" at bounding box center [400, 80] width 156 height 41
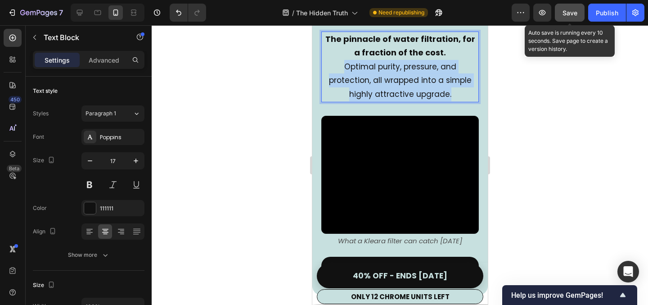
click at [441, 101] on p "Optimal purity, pressure, and protection, all wrapped into a simple highly attr…" at bounding box center [400, 80] width 156 height 41
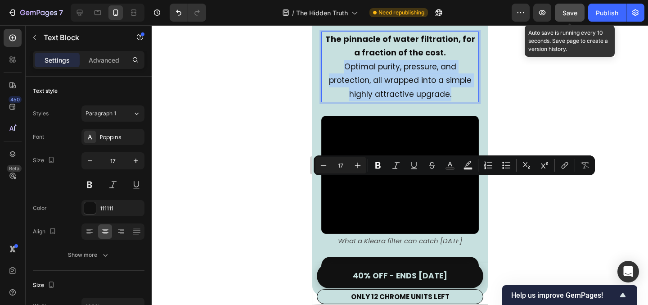
click at [441, 101] on p "Optimal purity, pressure, and protection, all wrapped into a simple highly attr…" at bounding box center [400, 80] width 156 height 41
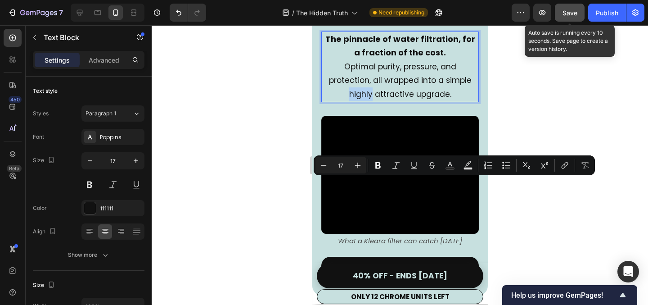
click at [441, 101] on p "Optimal purity, pressure, and protection, all wrapped into a simple highly attr…" at bounding box center [400, 80] width 156 height 41
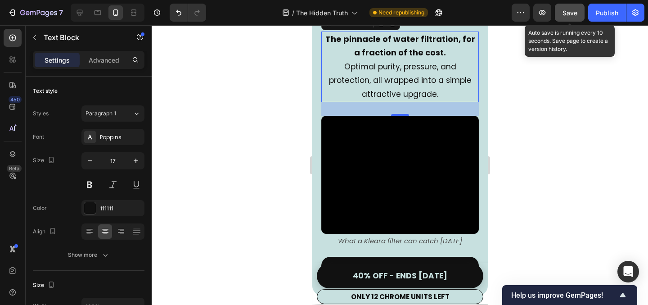
click at [587, 179] on div at bounding box center [400, 164] width 496 height 279
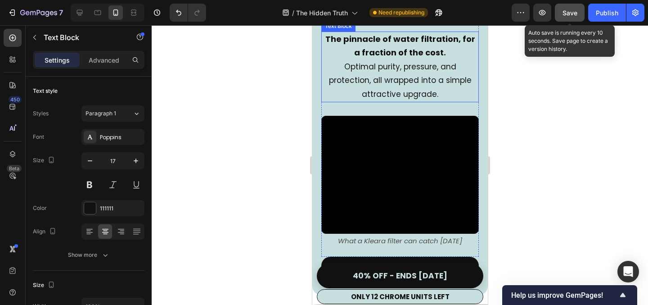
click at [412, 101] on p "Optimal purity, pressure, and protection, all wrapped into a simple attractive …" at bounding box center [400, 80] width 156 height 41
click at [398, 101] on p "Optimal purity, pressure, and protection, all wrapped into a simple attractive …" at bounding box center [400, 80] width 156 height 41
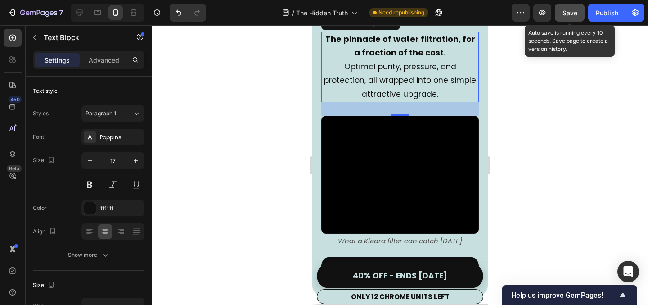
click at [574, 220] on div at bounding box center [400, 164] width 496 height 279
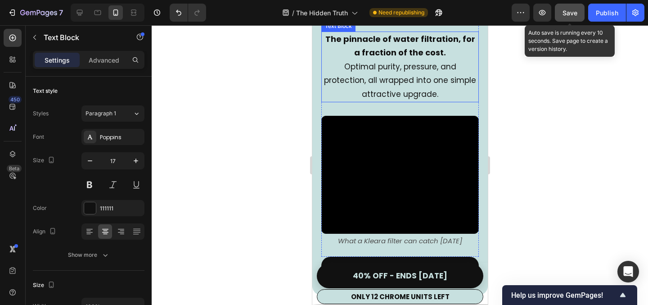
click at [439, 101] on p "Optimal purity, pressure, and protection, all wrapped into one simple attractiv…" at bounding box center [400, 80] width 156 height 41
click at [445, 101] on p "Optimal purity, pressure, and protection, all wrapped into one simple attractiv…" at bounding box center [400, 80] width 156 height 41
click at [573, 194] on div at bounding box center [400, 164] width 496 height 279
click at [402, 101] on p "Optimal purity, pressure, and protection, all wrapped into one simple upgrade." at bounding box center [400, 80] width 156 height 41
click at [399, 101] on p "Optimal purity, pressure, and protection, all wrapped into one simple upgrade." at bounding box center [400, 80] width 156 height 41
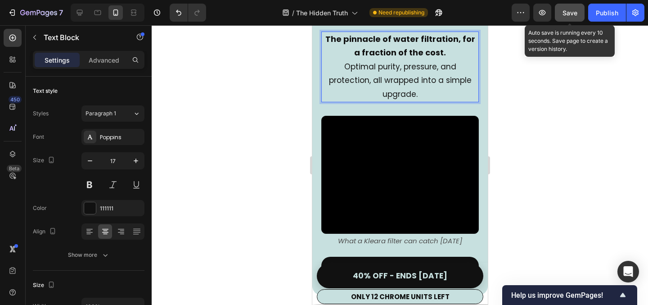
click at [407, 101] on p "Optimal purity, pressure, and protection, all wrapped into a simple upgrade." at bounding box center [400, 80] width 156 height 41
click at [404, 101] on p "Optimal purity, pressure, and protection, all wrapped into a simple upgrade." at bounding box center [400, 80] width 156 height 41
click at [537, 224] on div at bounding box center [400, 164] width 496 height 279
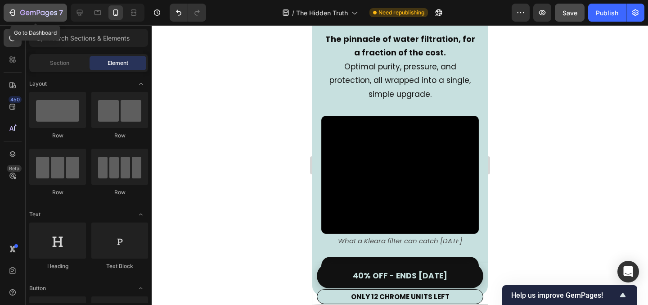
click at [8, 9] on icon "button" at bounding box center [12, 12] width 9 height 9
